Goal: Information Seeking & Learning: Check status

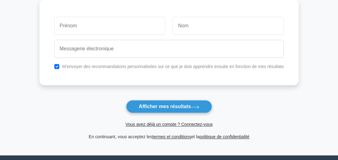
scroll to position [94, 0]
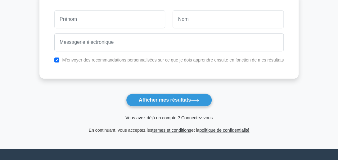
click at [186, 118] on link "Vous avez déjà un compte ? Connectez-vous" at bounding box center [168, 117] width 87 height 5
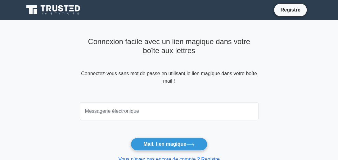
click at [157, 113] on input "email" at bounding box center [169, 111] width 179 height 18
type input "annabellekouame88@gmail.com"
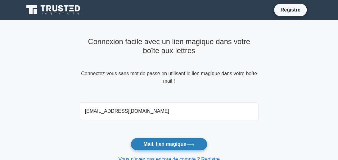
click at [161, 146] on font "Mail, lien magique" at bounding box center [164, 143] width 43 height 5
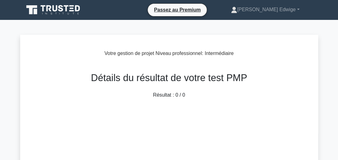
click at [174, 93] on font "Résultat : 0 / 0" at bounding box center [169, 94] width 32 height 5
click at [32, 6] on icon at bounding box center [31, 9] width 11 height 9
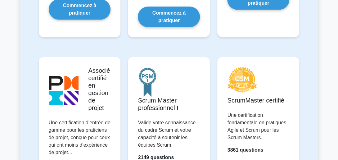
scroll to position [418, 0]
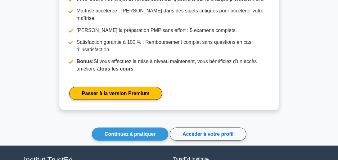
scroll to position [422, 0]
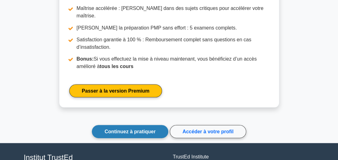
click at [145, 125] on link "Continuez à pratiquer" at bounding box center [130, 131] width 76 height 13
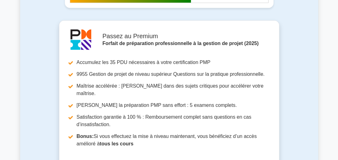
scroll to position [2371, 0]
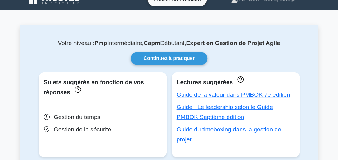
scroll to position [5, 0]
